Goal: Task Accomplishment & Management: Manage account settings

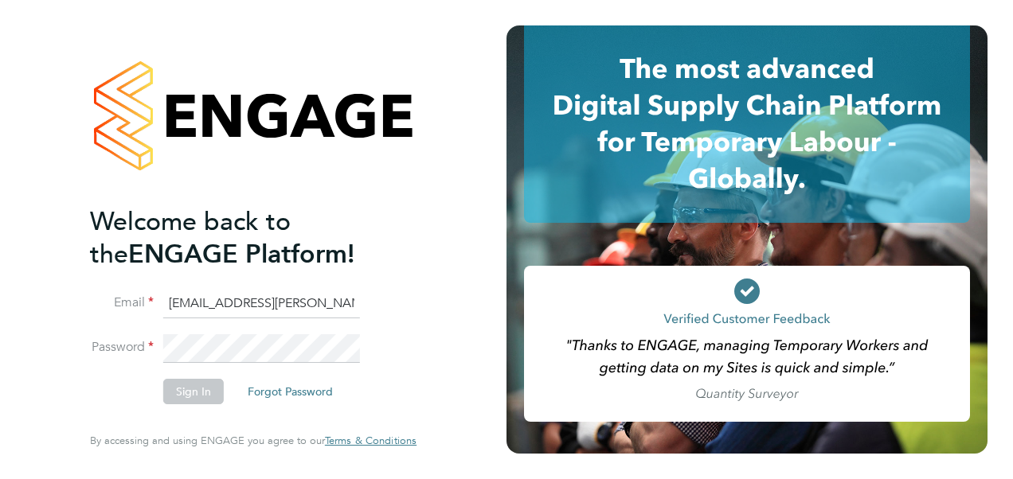
type input "[EMAIL_ADDRESS][DOMAIN_NAME]"
drag, startPoint x: 326, startPoint y: 305, endPoint x: 92, endPoint y: 317, distance: 234.4
click at [92, 317] on li "Email [EMAIL_ADDRESS][DOMAIN_NAME]" at bounding box center [245, 312] width 311 height 45
click at [224, 297] on input at bounding box center [261, 304] width 197 height 29
type input "k"
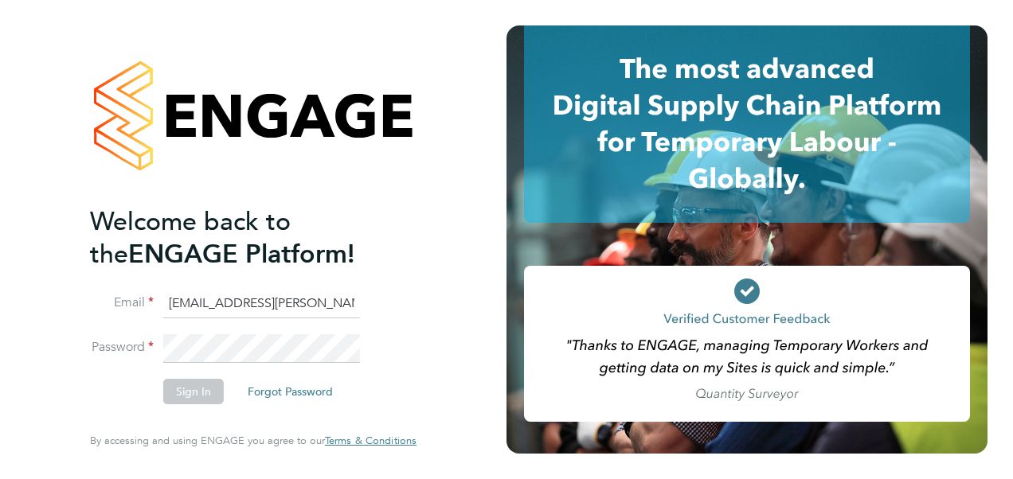
type input "[EMAIL_ADDRESS][PERSON_NAME][DOMAIN_NAME]"
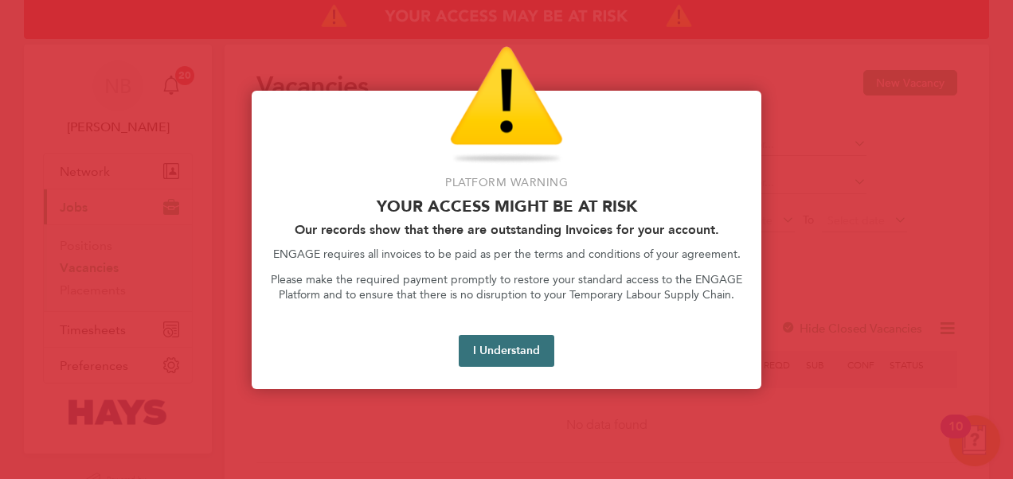
click at [470, 342] on button "I Understand" at bounding box center [507, 351] width 96 height 32
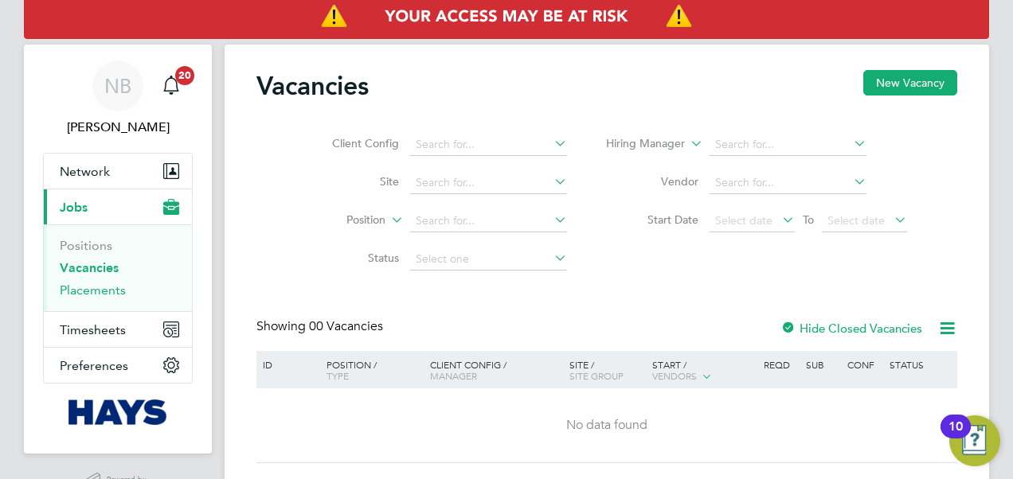
click at [116, 289] on link "Placements" at bounding box center [93, 290] width 66 height 15
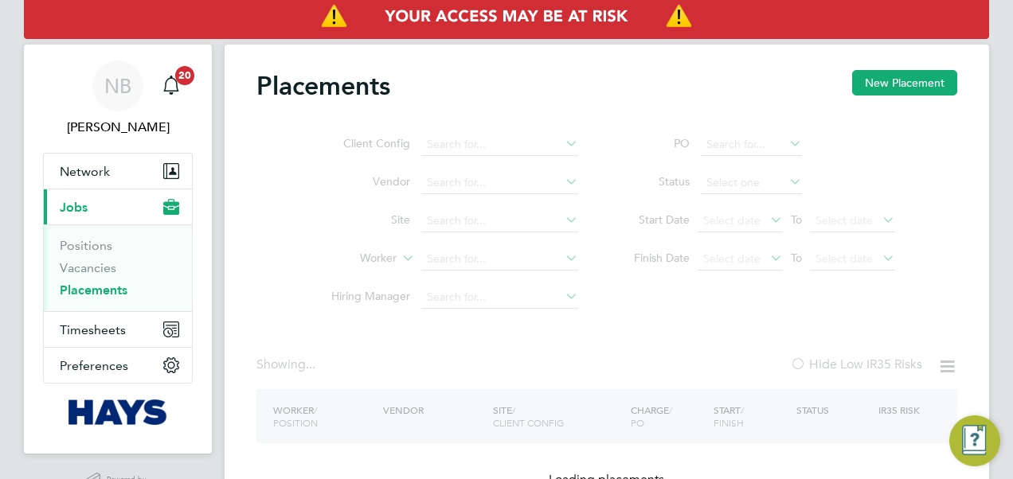
click at [478, 213] on ul "Client Config Vendor Site Worker Hiring Manager" at bounding box center [448, 221] width 299 height 191
click at [478, 213] on input at bounding box center [499, 221] width 157 height 22
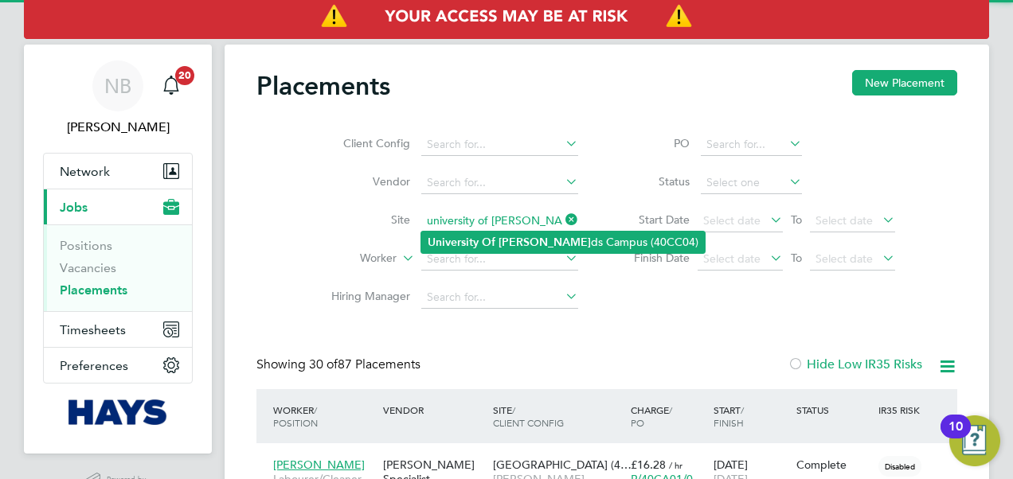
click at [465, 245] on b "University" at bounding box center [453, 243] width 51 height 14
type input "University Of Leeds Campus (40CC04)"
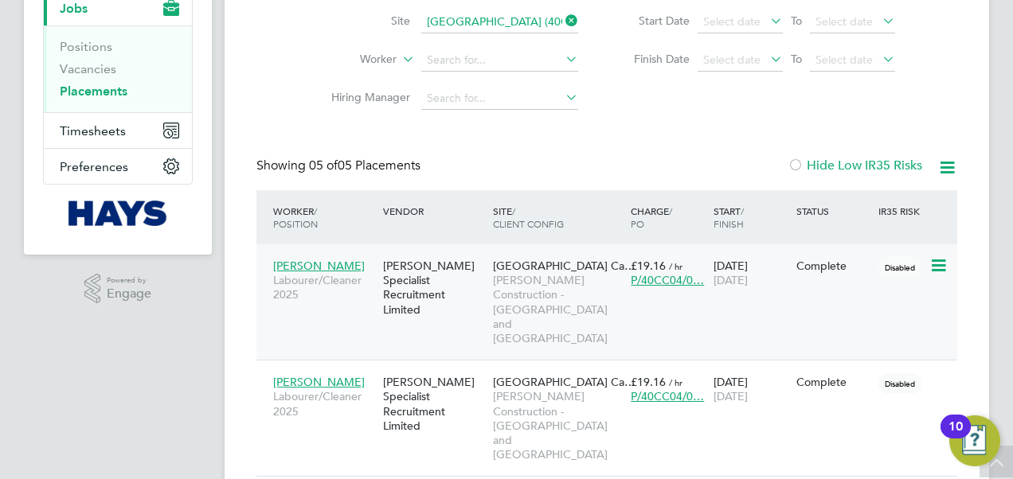
click at [351, 298] on span "Labourer/Cleaner 2025" at bounding box center [324, 287] width 102 height 29
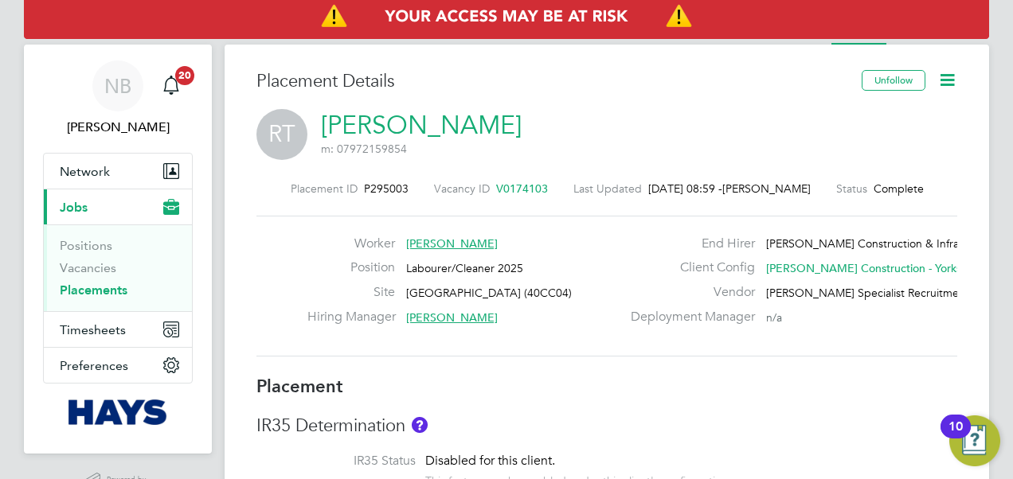
click at [948, 70] on icon at bounding box center [947, 80] width 20 height 20
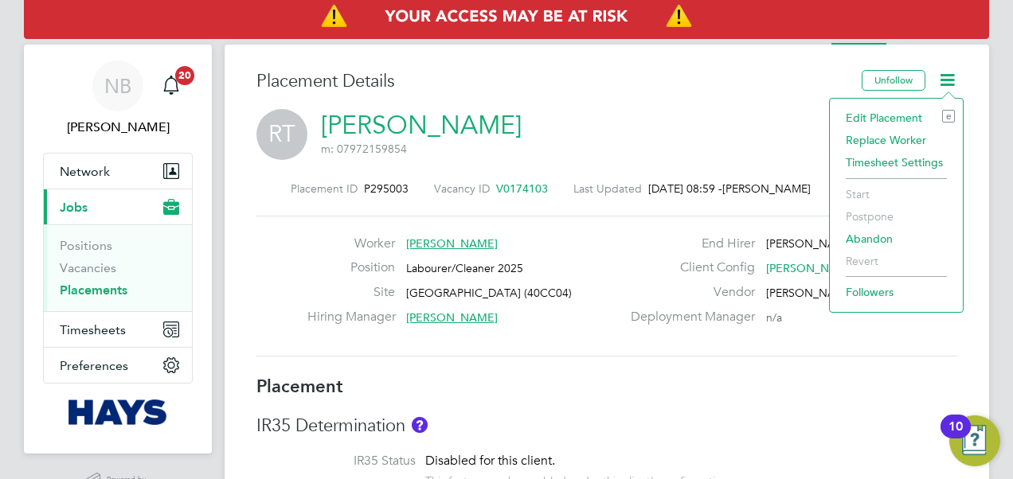
click at [871, 116] on li "Edit Placement e" at bounding box center [896, 118] width 117 height 22
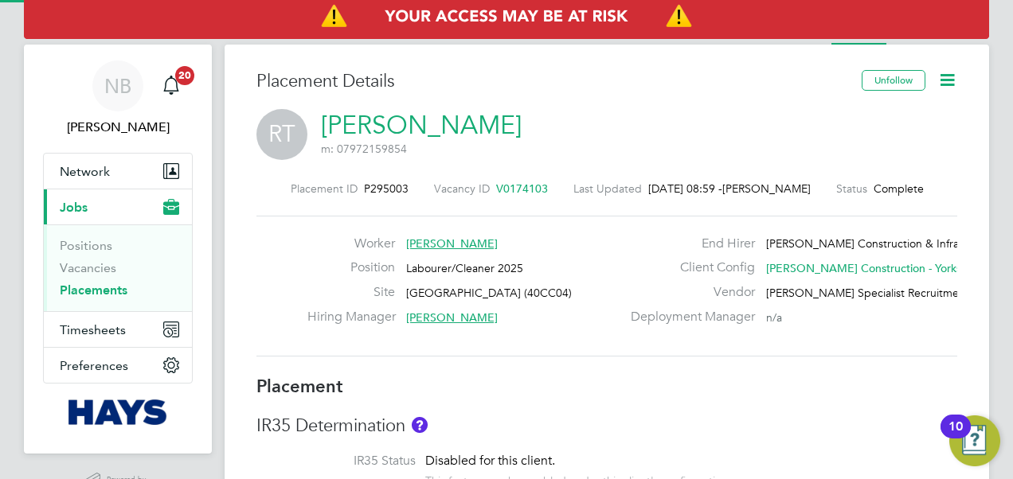
type input "Ben Steel"
type input "23 Jun 2025"
type input "22 Aug 2025"
type input "08:00"
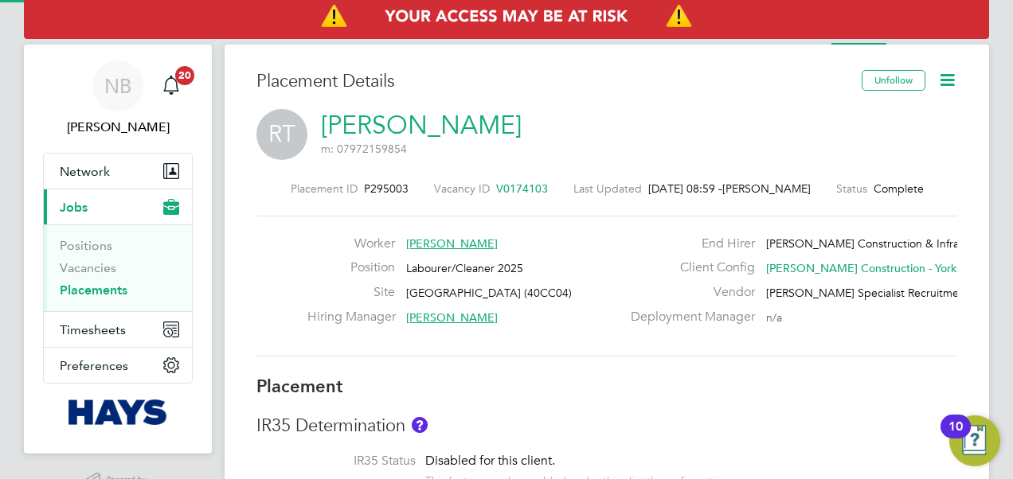
type input "18:00"
type input "30622592"
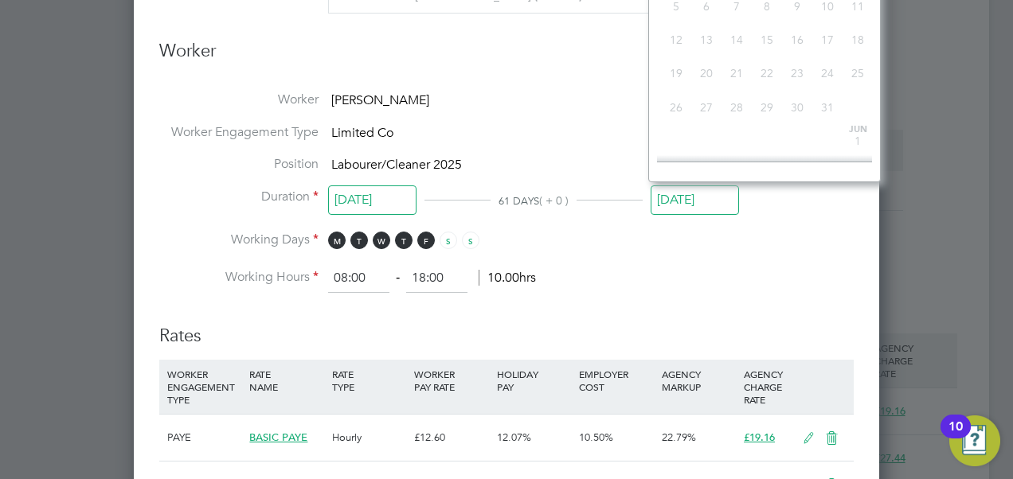
click at [677, 205] on input "22 Aug 2025" at bounding box center [695, 200] width 88 height 29
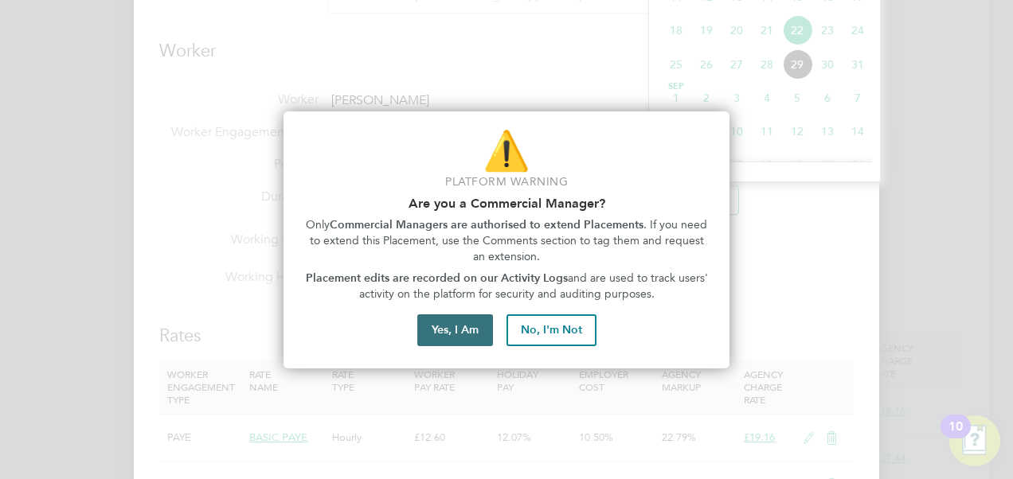
click at [479, 328] on button "Yes, I Am" at bounding box center [455, 331] width 76 height 32
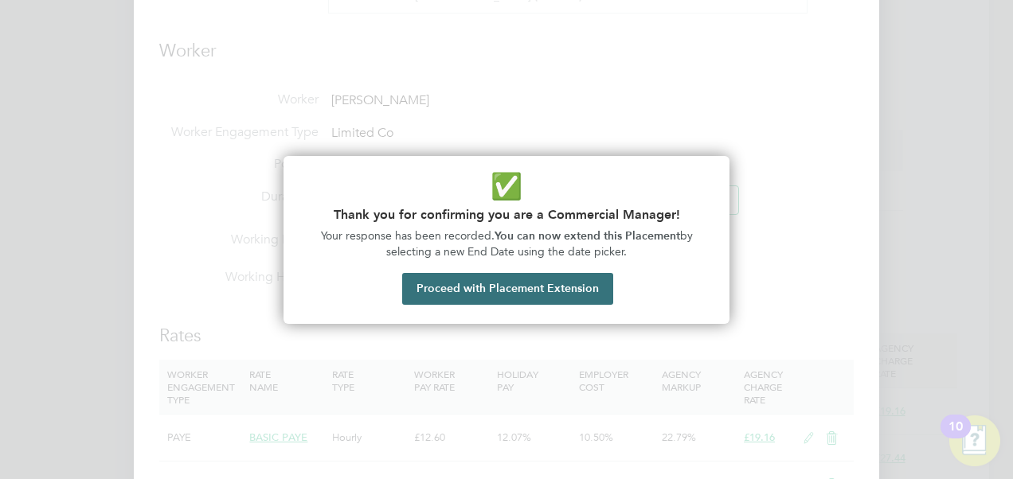
click at [532, 282] on button "Proceed with Placement Extension" at bounding box center [507, 289] width 211 height 32
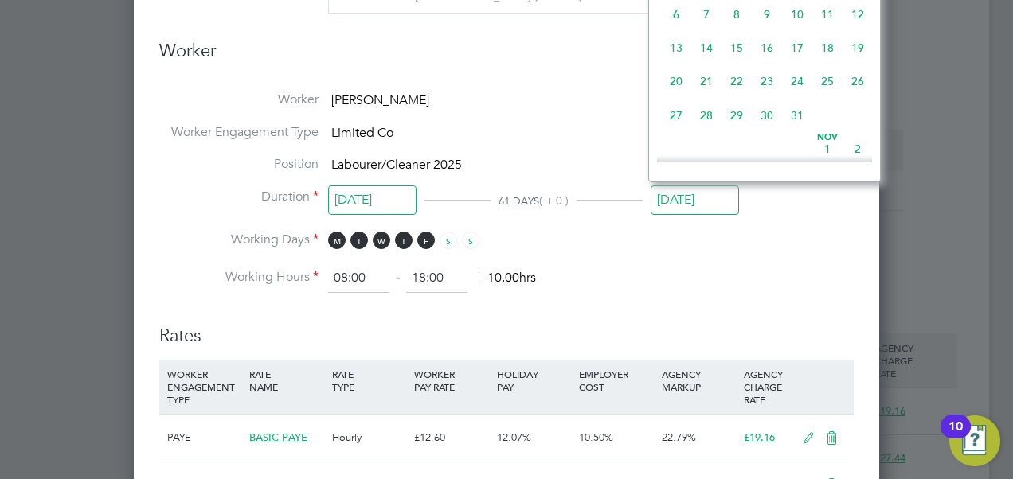
click at [796, 127] on span "31" at bounding box center [797, 115] width 30 height 30
type input "31 Oct 2025"
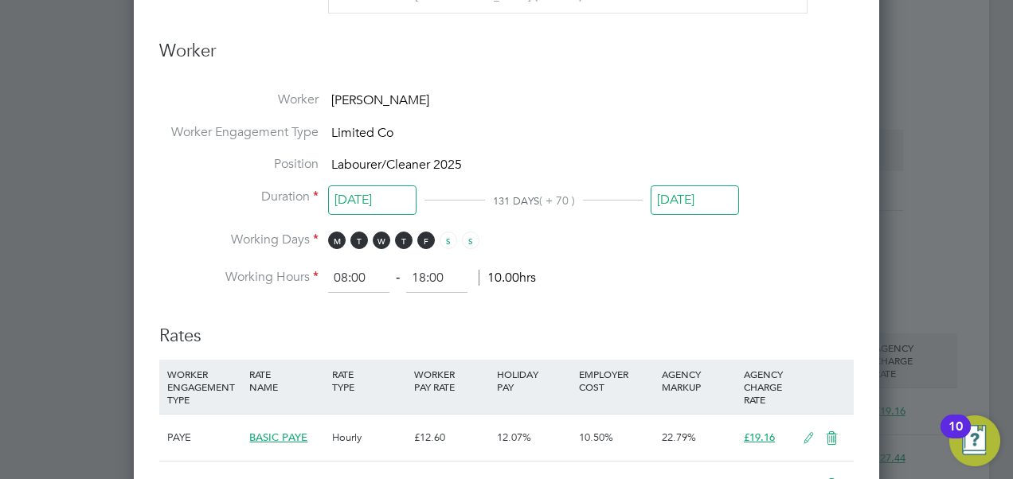
click at [749, 256] on li "Working Days M T W T F S S" at bounding box center [506, 248] width 694 height 33
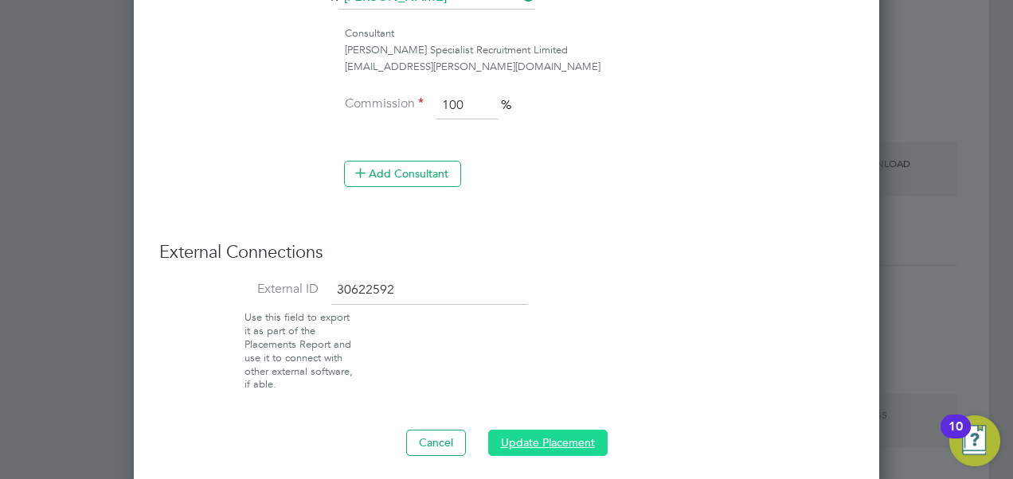
click at [540, 432] on button "Update Placement" at bounding box center [547, 442] width 119 height 25
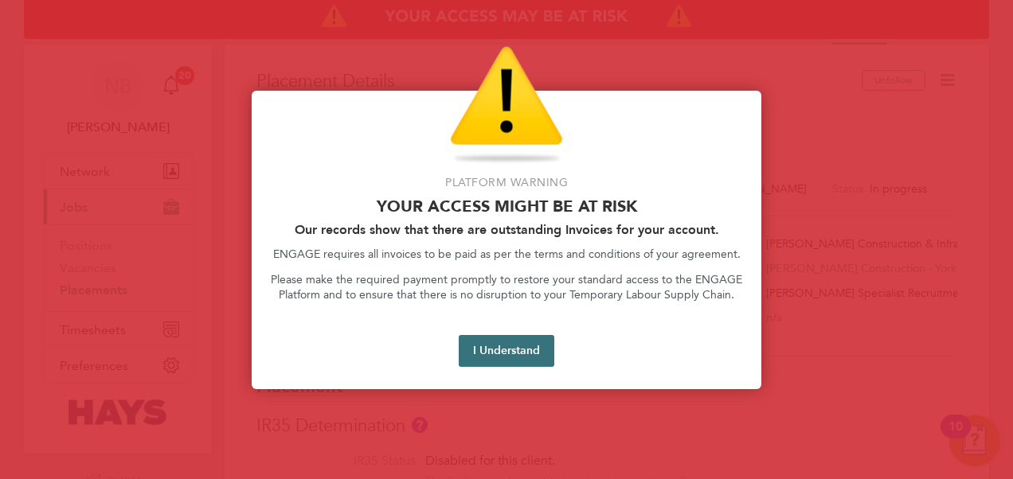
click at [496, 348] on button "I Understand" at bounding box center [507, 351] width 96 height 32
